Goal: Task Accomplishment & Management: Manage account settings

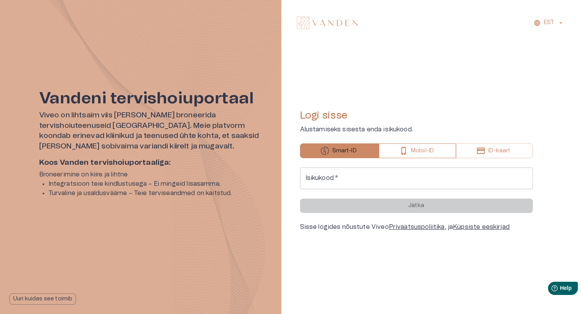
click at [426, 155] on button "Mobiil-ID" at bounding box center [417, 150] width 77 height 15
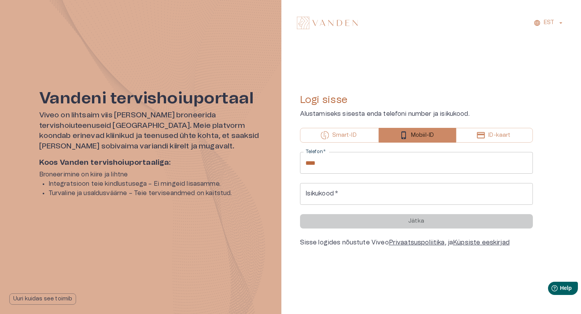
click at [483, 151] on div "Logi sisse Alustamiseks sisesta enda telefoni number ja isikukood. Smart-ID Mob…" at bounding box center [416, 170] width 233 height 153
click at [481, 144] on div "Logi sisse Alustamiseks sisesta enda telefoni number ja isikukood. Smart-ID Mob…" at bounding box center [416, 170] width 233 height 153
click at [480, 139] on icon "button" at bounding box center [481, 135] width 9 height 9
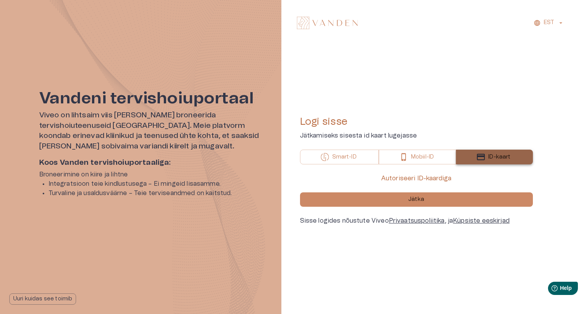
click at [485, 157] on icon "button" at bounding box center [481, 157] width 8 height 6
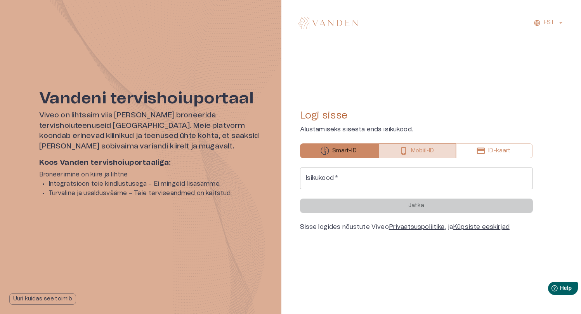
click at [397, 152] on button "Mobiil-ID" at bounding box center [417, 150] width 77 height 15
